Goal: Task Accomplishment & Management: Use online tool/utility

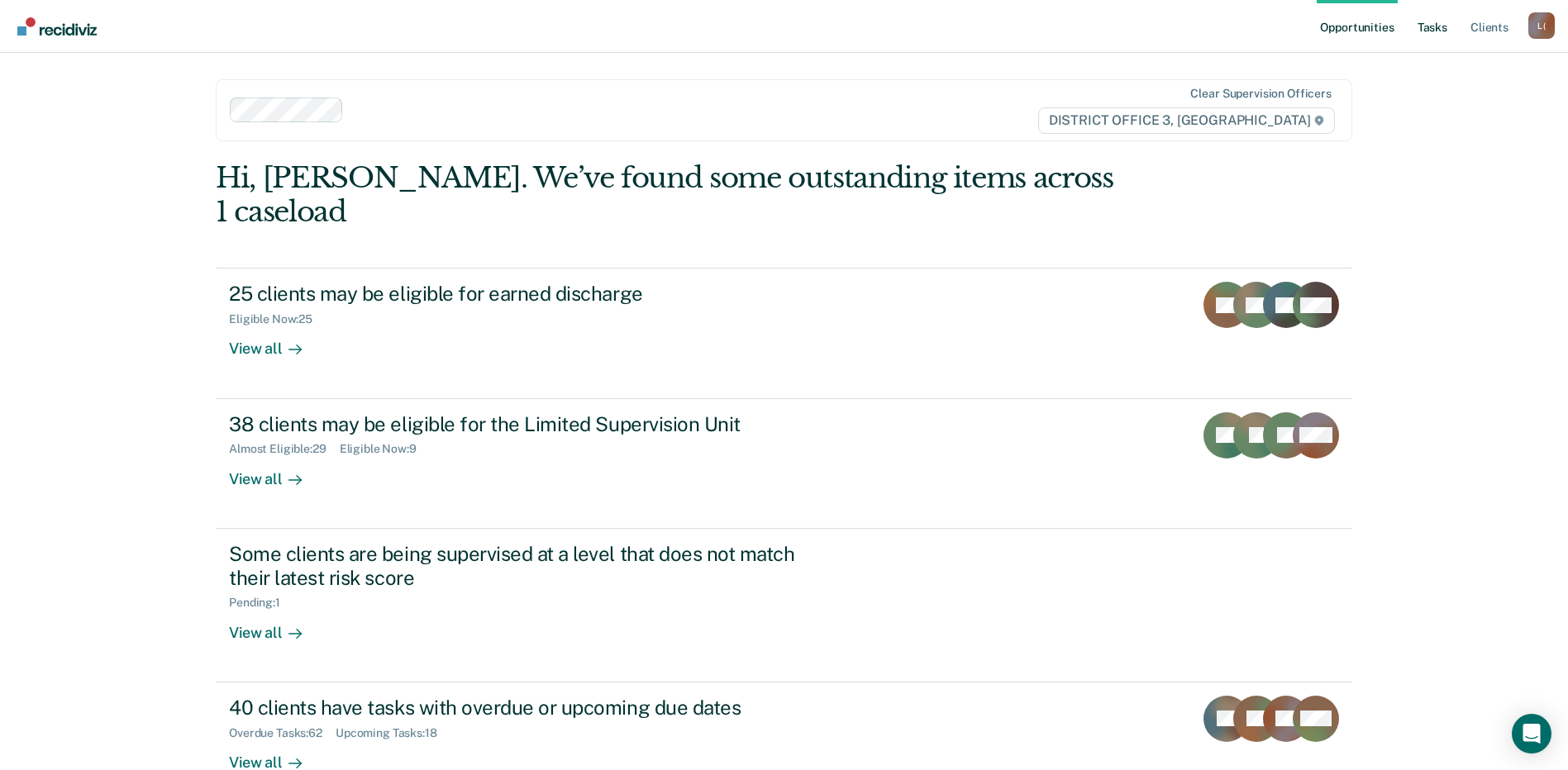
click at [1427, 24] on link "Tasks" at bounding box center [1432, 26] width 36 height 53
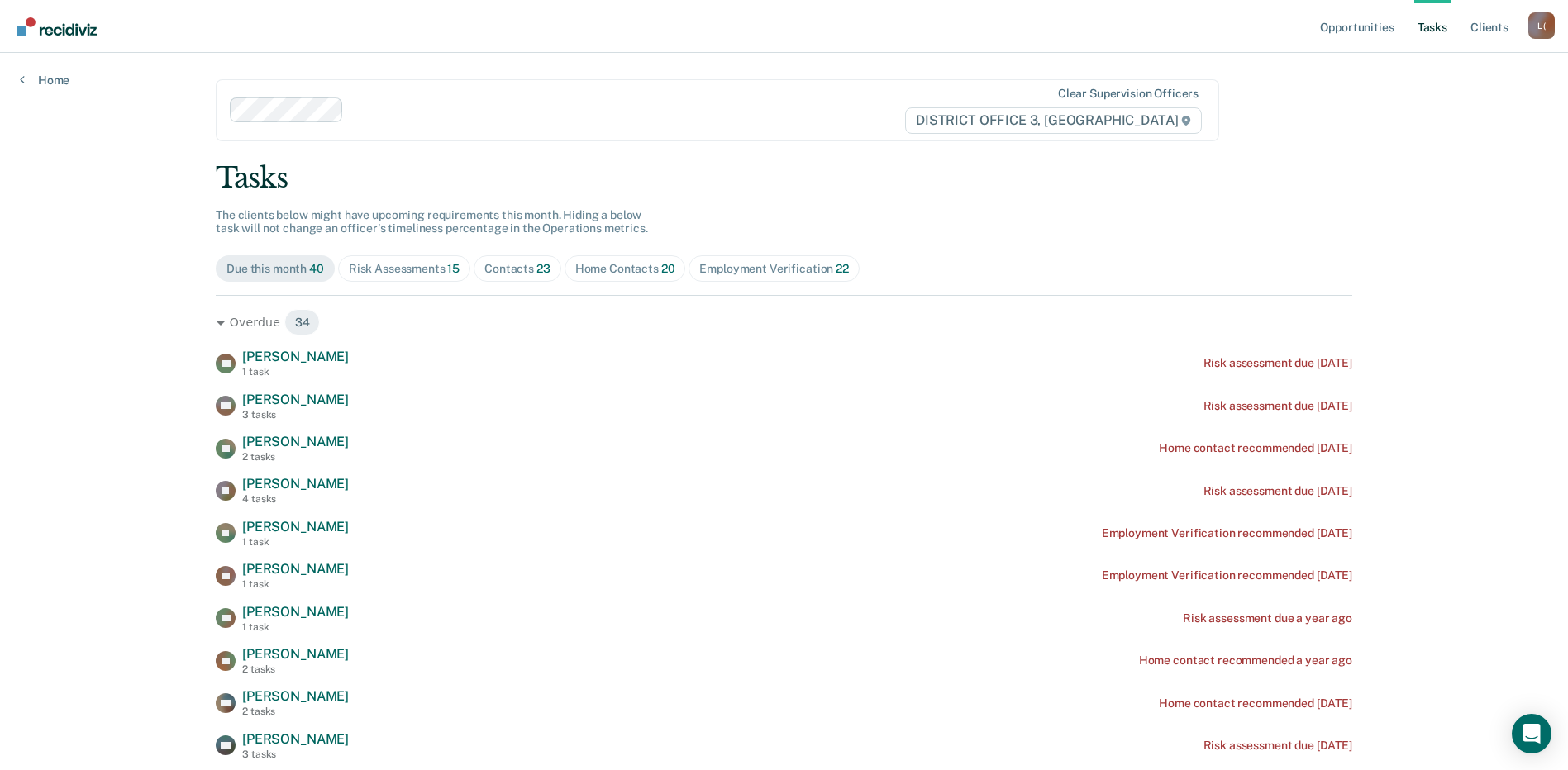
click at [413, 265] on div "Risk Assessments 15" at bounding box center [404, 269] width 111 height 14
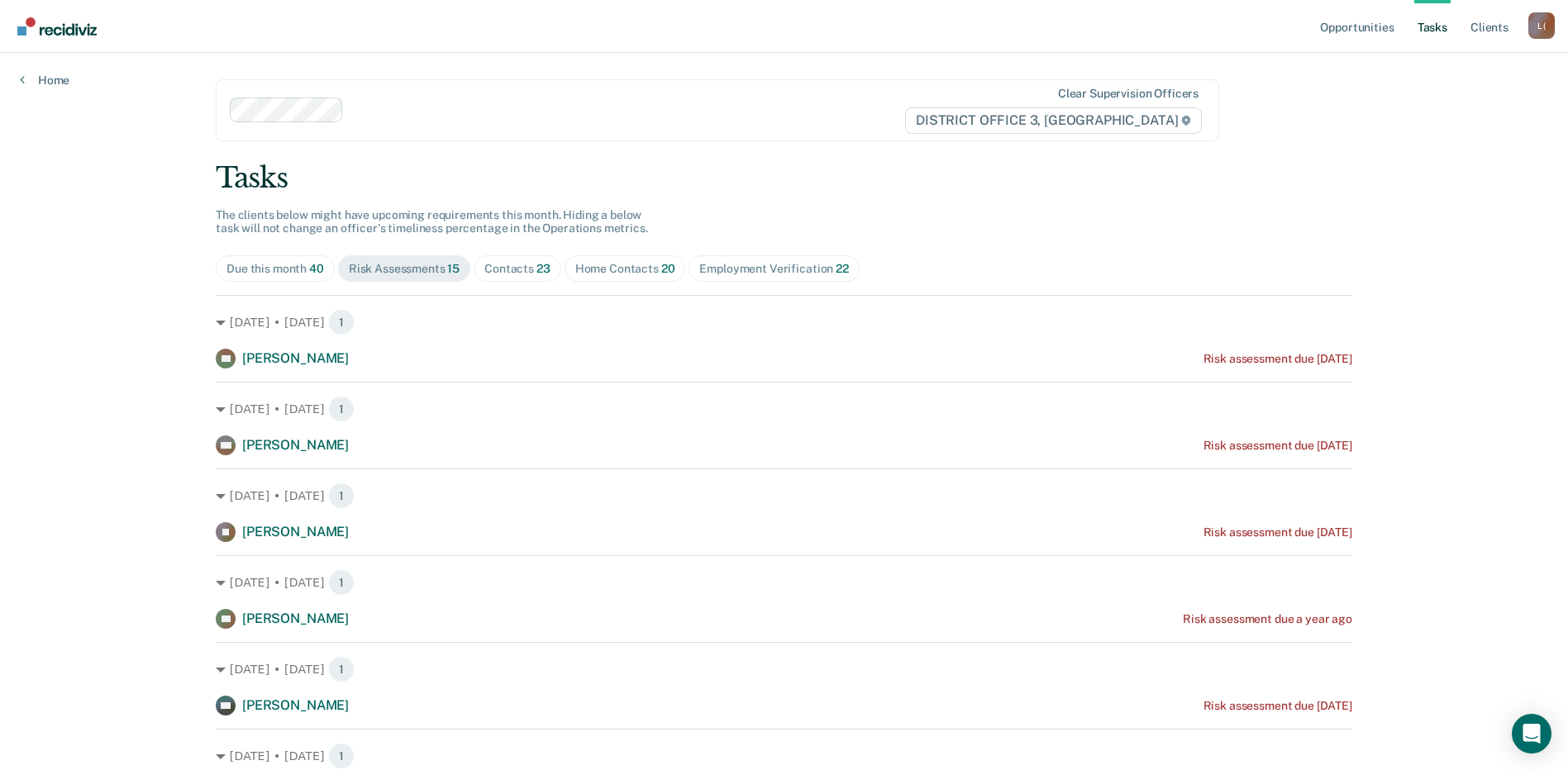
click at [509, 266] on div "Contacts 23" at bounding box center [517, 269] width 66 height 14
click at [636, 274] on div "Home Contacts 20" at bounding box center [625, 269] width 100 height 14
click at [502, 273] on div "Contacts 23" at bounding box center [517, 269] width 66 height 14
click at [512, 273] on div "Contacts 23" at bounding box center [517, 269] width 66 height 14
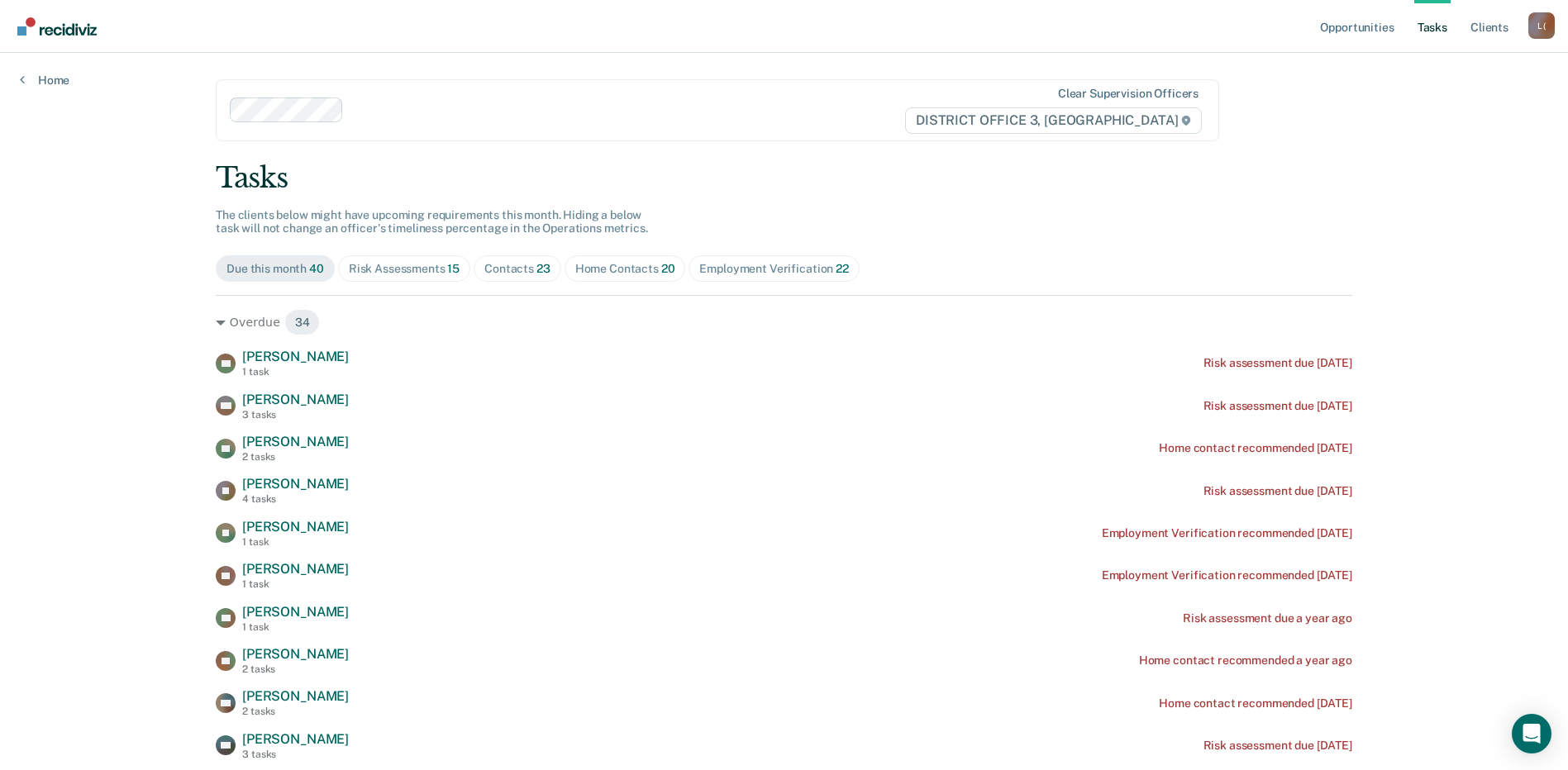
click at [512, 270] on div "Contacts 23" at bounding box center [517, 269] width 66 height 14
